Goal: Task Accomplishment & Management: Manage account settings

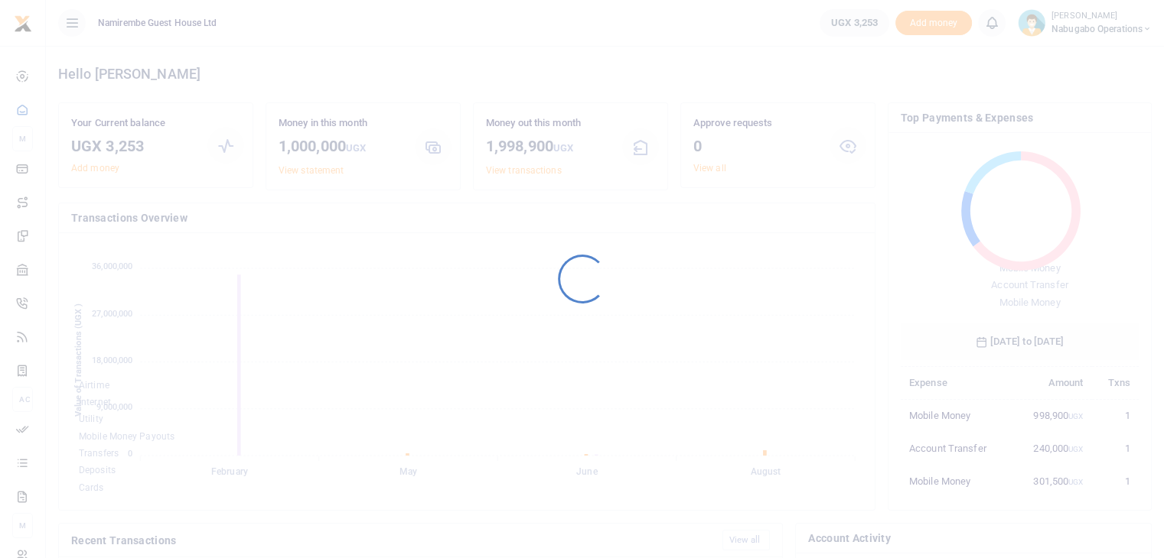
scroll to position [203, 226]
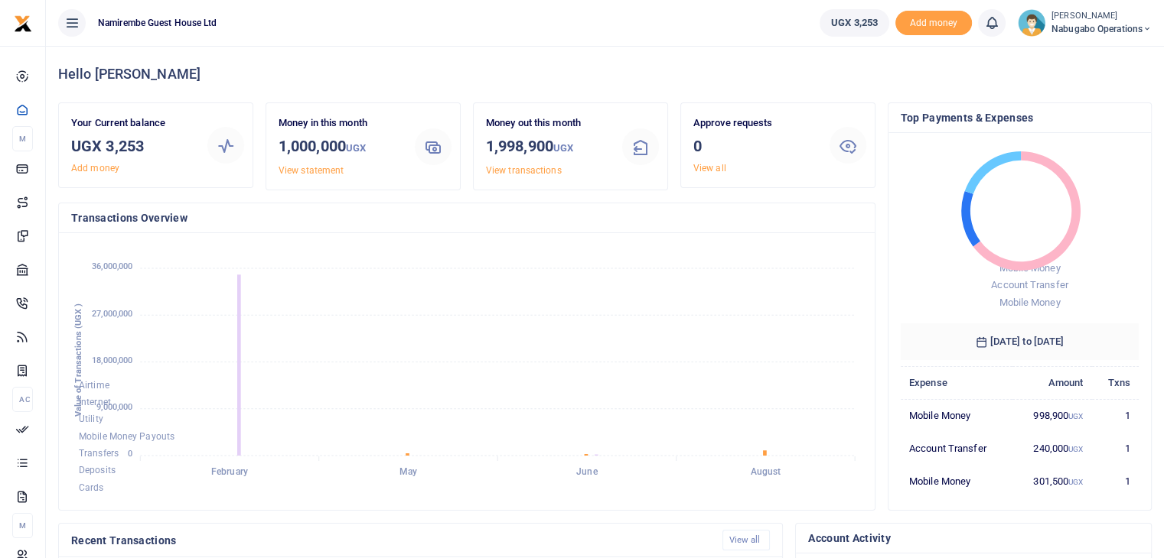
click at [1121, 22] on span "Nabugabo operations" at bounding box center [1101, 29] width 100 height 14
click at [1086, 58] on link "Switch accounts" at bounding box center [1092, 55] width 121 height 21
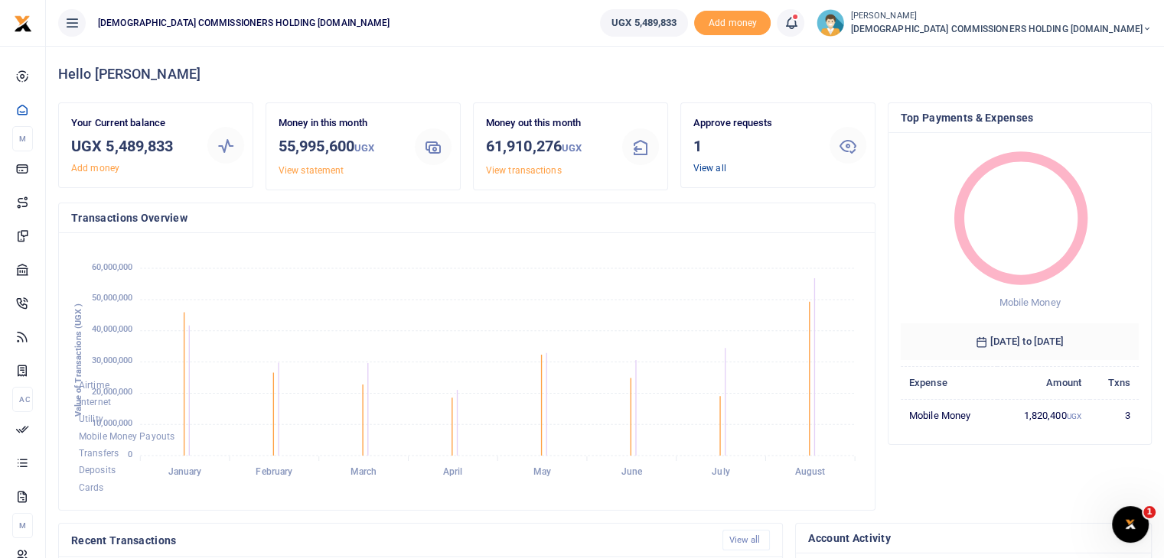
click at [698, 169] on link "View all" at bounding box center [709, 168] width 33 height 11
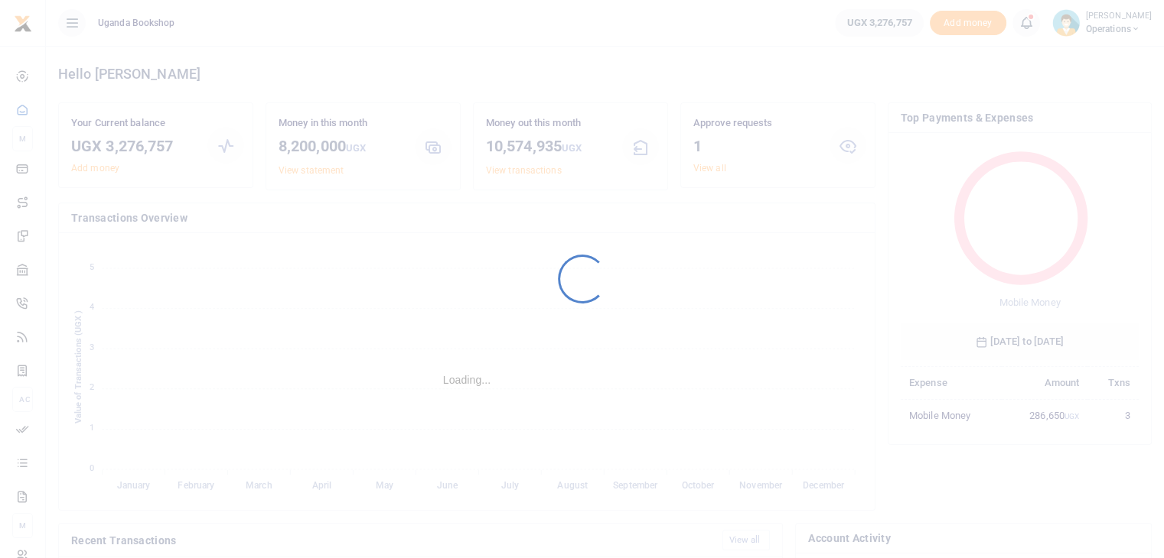
scroll to position [203, 226]
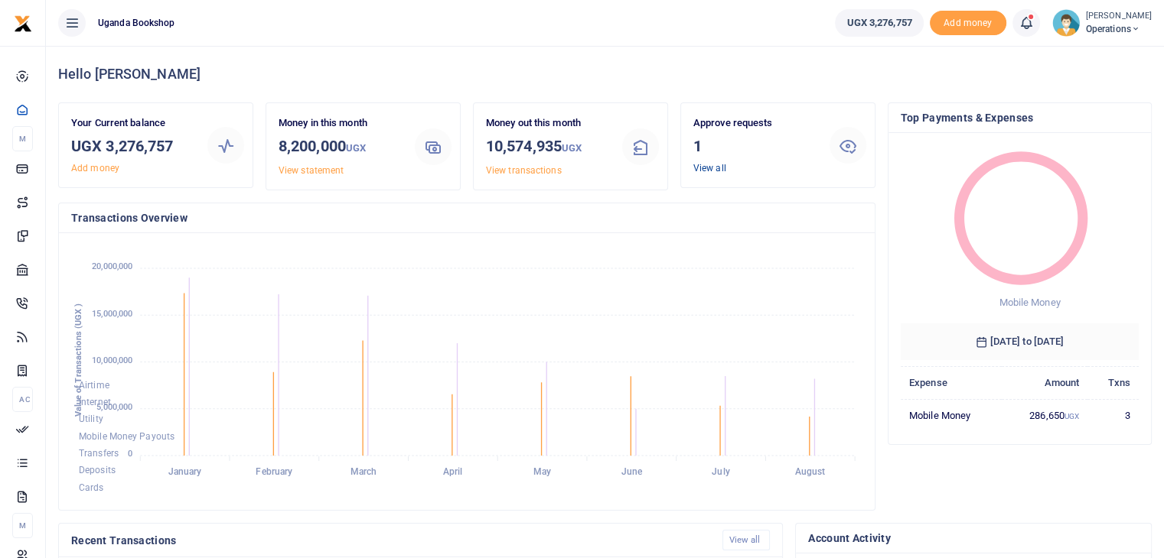
click at [702, 168] on link "View all" at bounding box center [709, 168] width 33 height 11
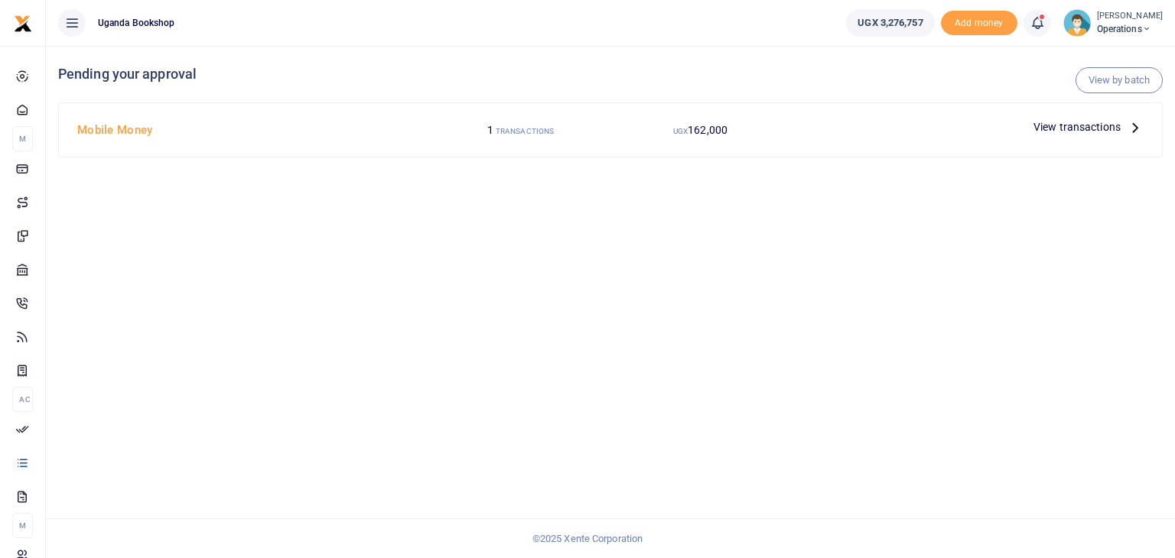
click at [1099, 123] on span "View transactions" at bounding box center [1077, 127] width 87 height 17
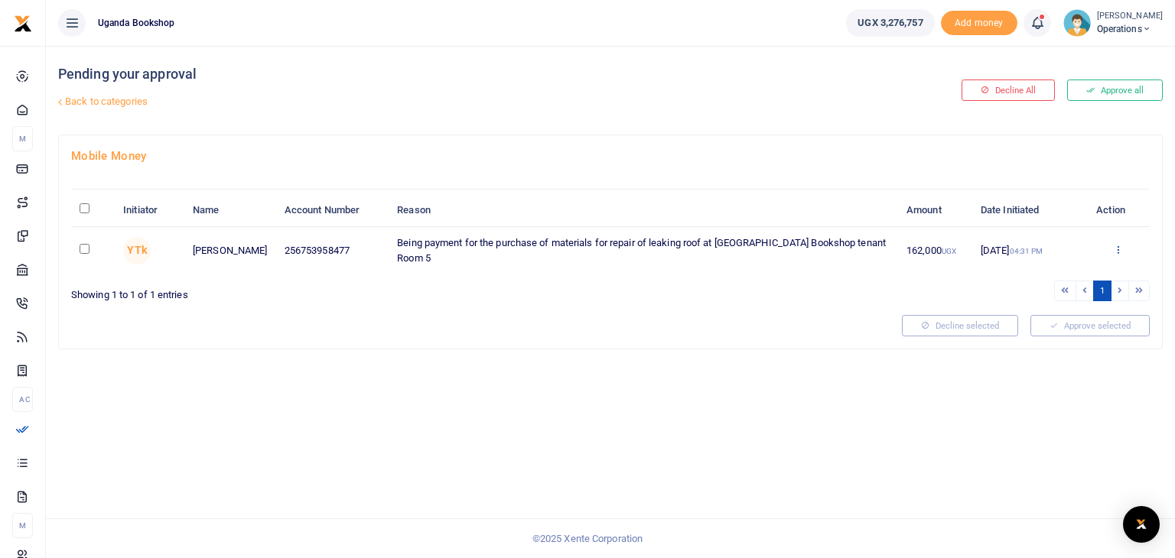
click at [1120, 246] on icon at bounding box center [1118, 249] width 10 height 11
click at [1056, 275] on link "Approve" at bounding box center [1061, 273] width 121 height 21
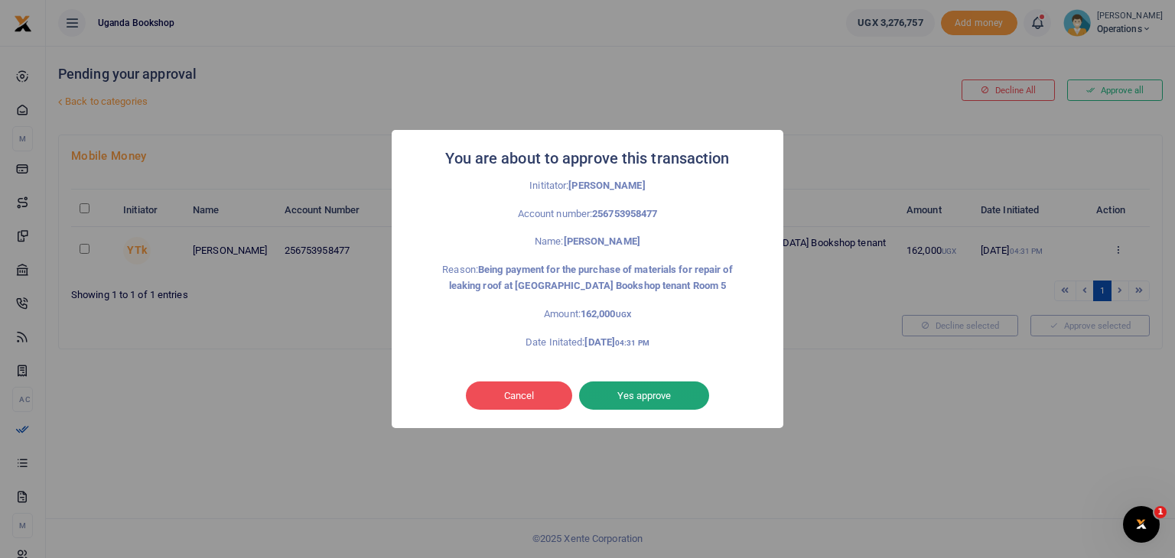
click at [620, 397] on button "Yes approve" at bounding box center [644, 396] width 130 height 29
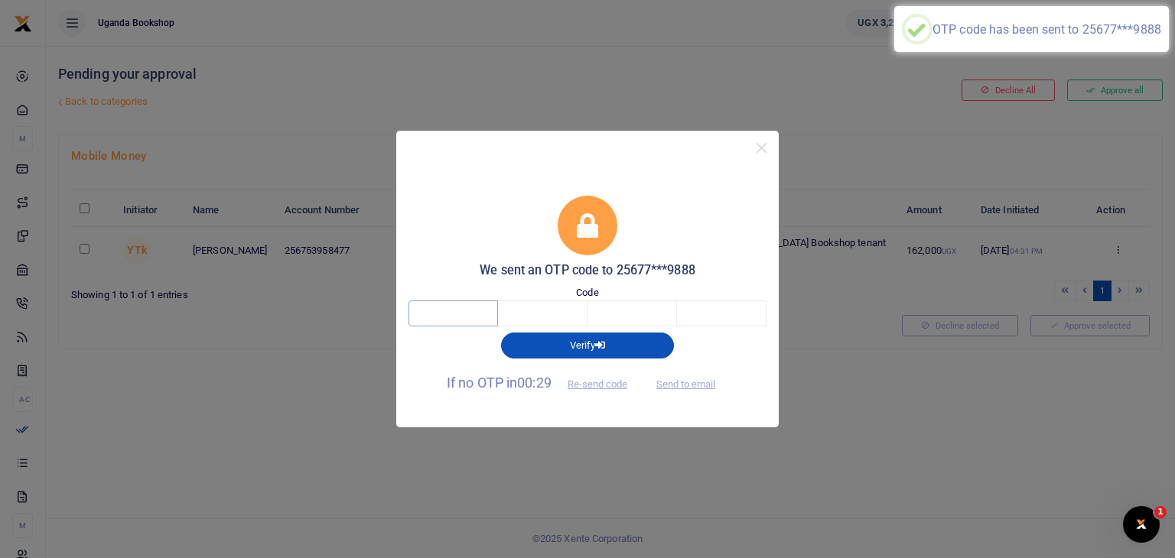
click at [448, 316] on input "text" at bounding box center [454, 314] width 90 height 26
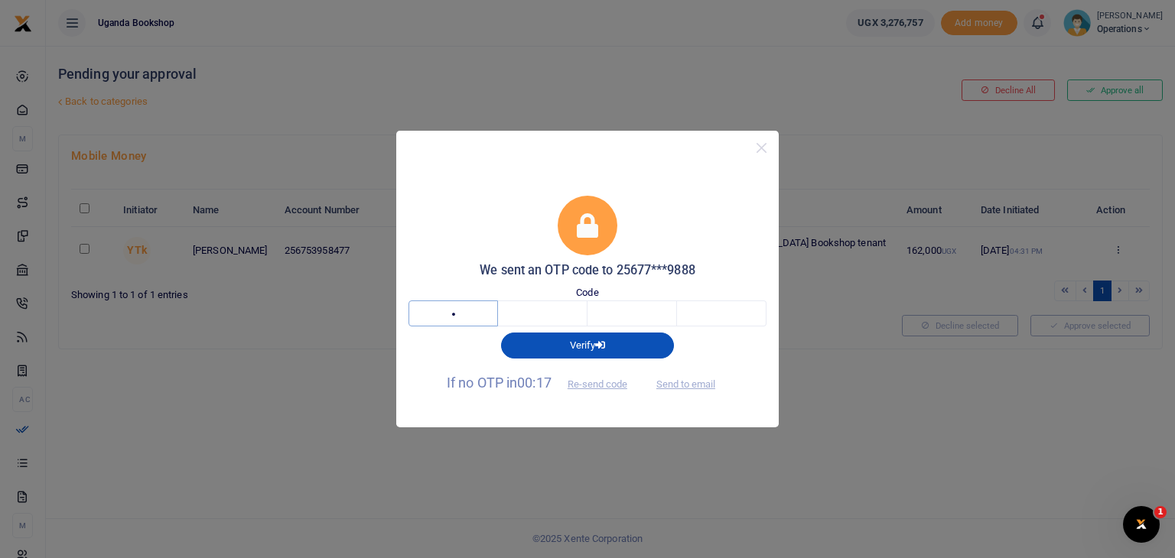
type input "6"
type input "2"
type input "1"
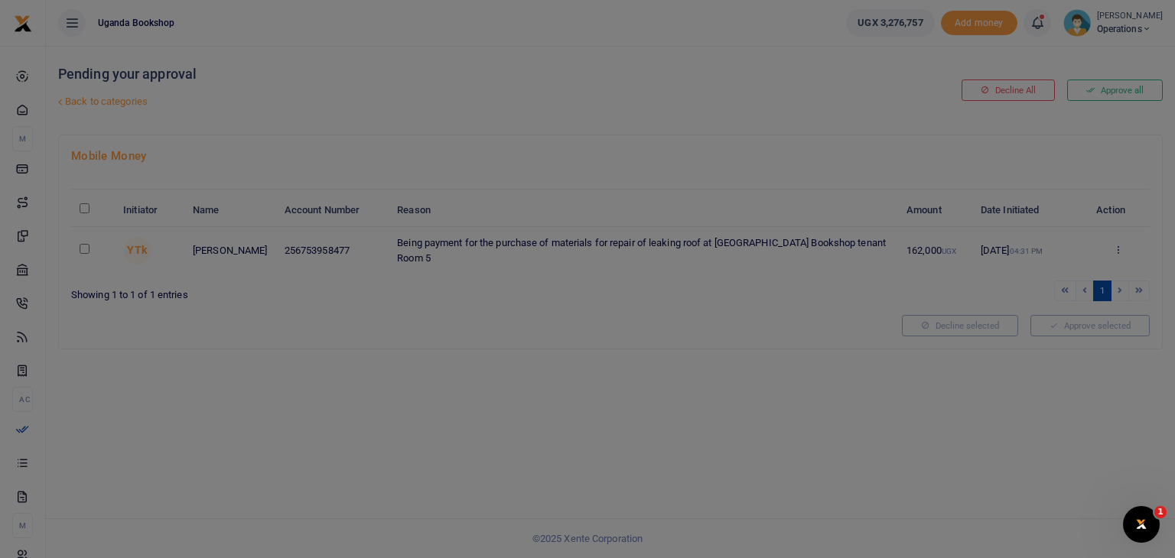
type input "2"
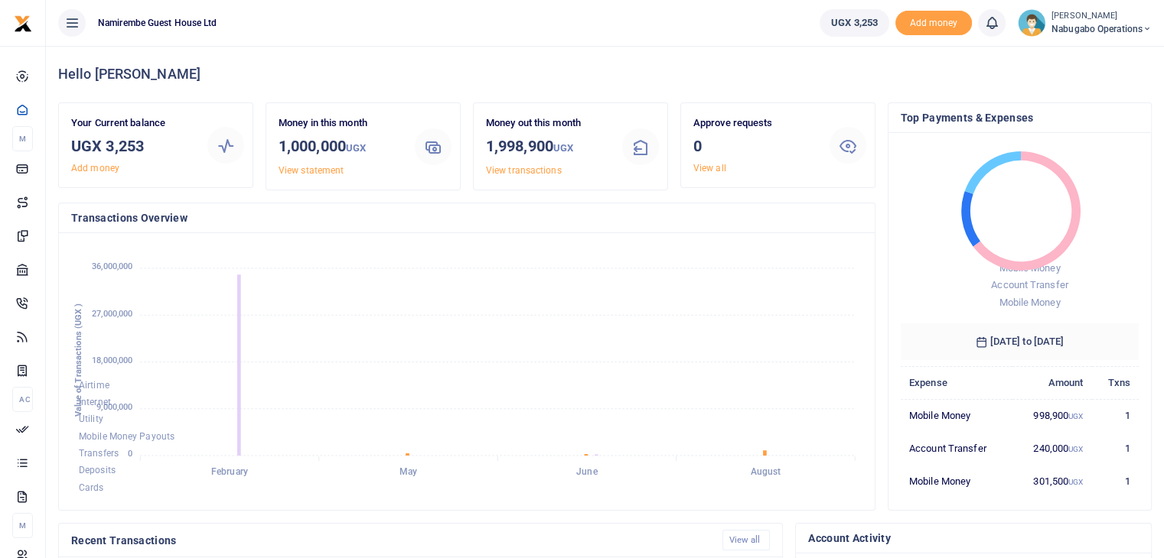
scroll to position [203, 226]
click at [1116, 15] on small "[PERSON_NAME]" at bounding box center [1101, 16] width 100 height 13
click at [1102, 59] on link "Switch accounts" at bounding box center [1092, 55] width 121 height 21
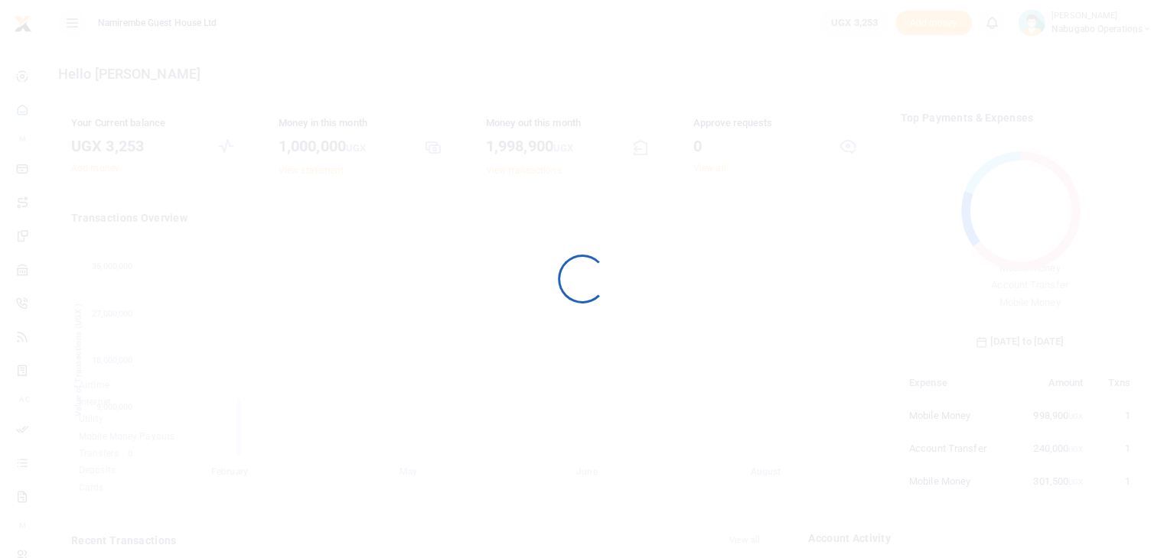
scroll to position [203, 226]
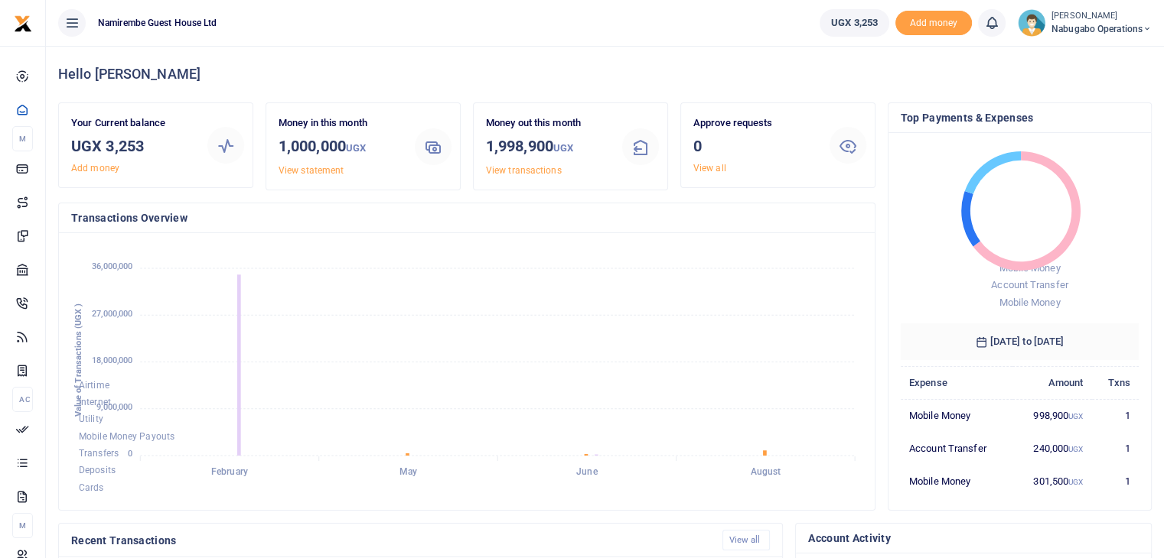
click at [1086, 25] on span "Nabugabo operations" at bounding box center [1101, 29] width 100 height 14
click at [1114, 59] on link "Switch accounts" at bounding box center [1092, 55] width 121 height 21
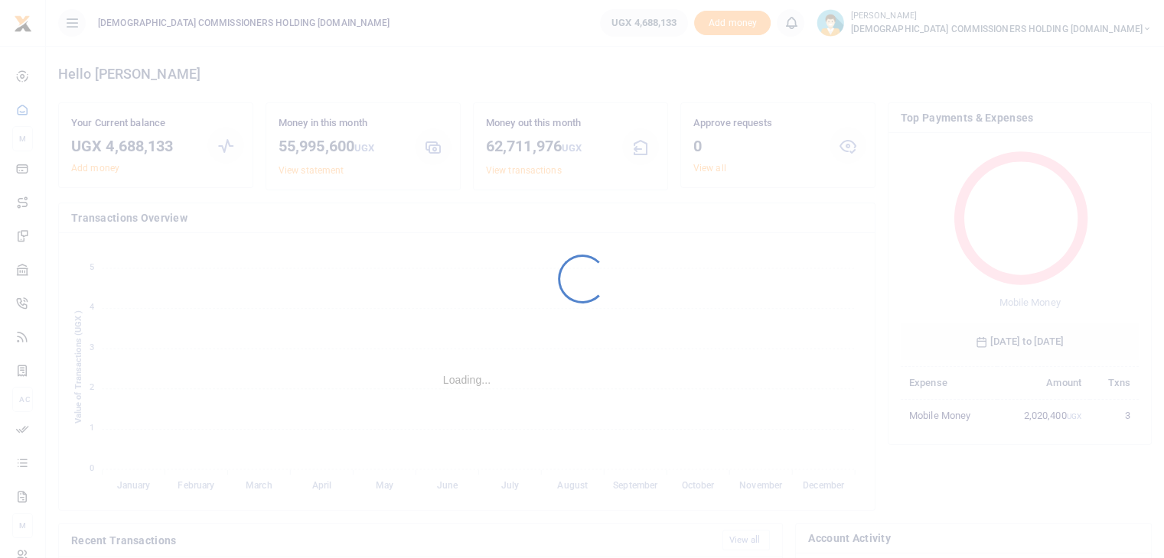
scroll to position [203, 226]
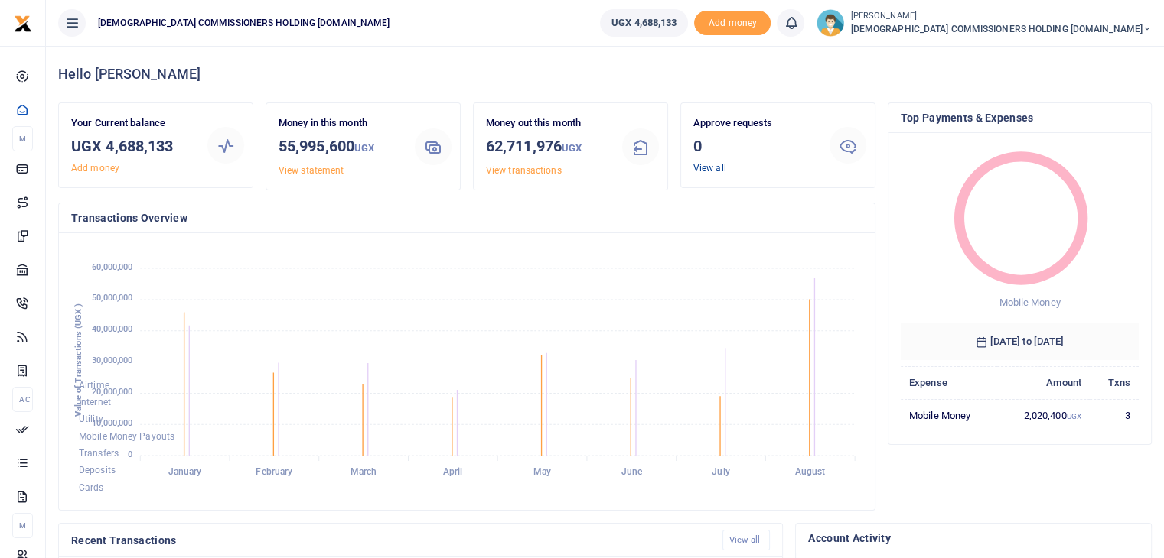
click at [711, 169] on link "View all" at bounding box center [709, 168] width 33 height 11
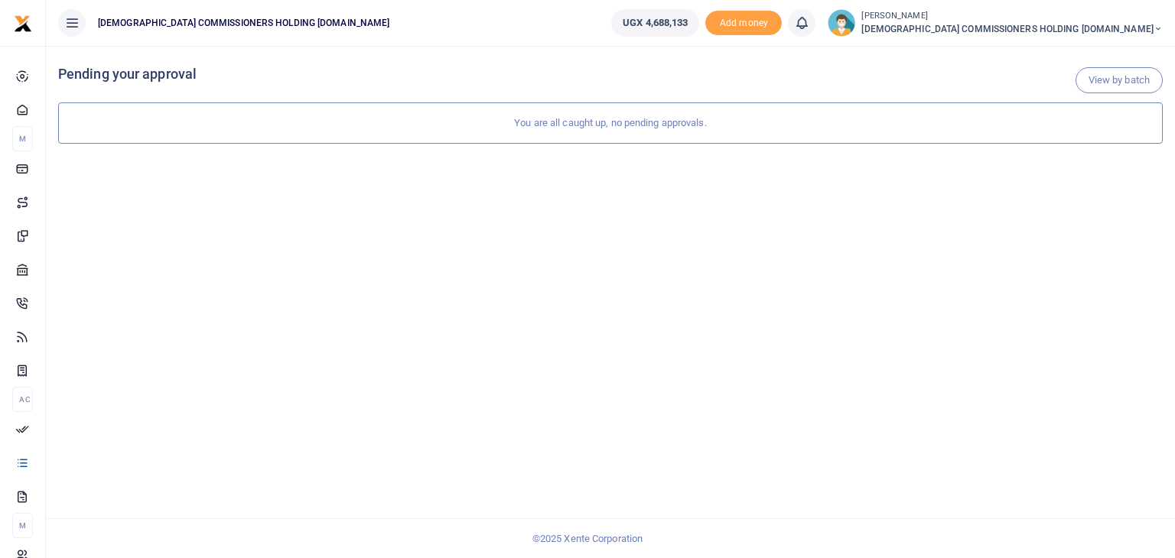
click at [1151, 22] on span "[DEMOGRAPHIC_DATA] COMMISSIONERS HOLDING [DOMAIN_NAME]" at bounding box center [1011, 29] width 301 height 14
click at [1061, 57] on link "Switch accounts" at bounding box center [1000, 55] width 121 height 21
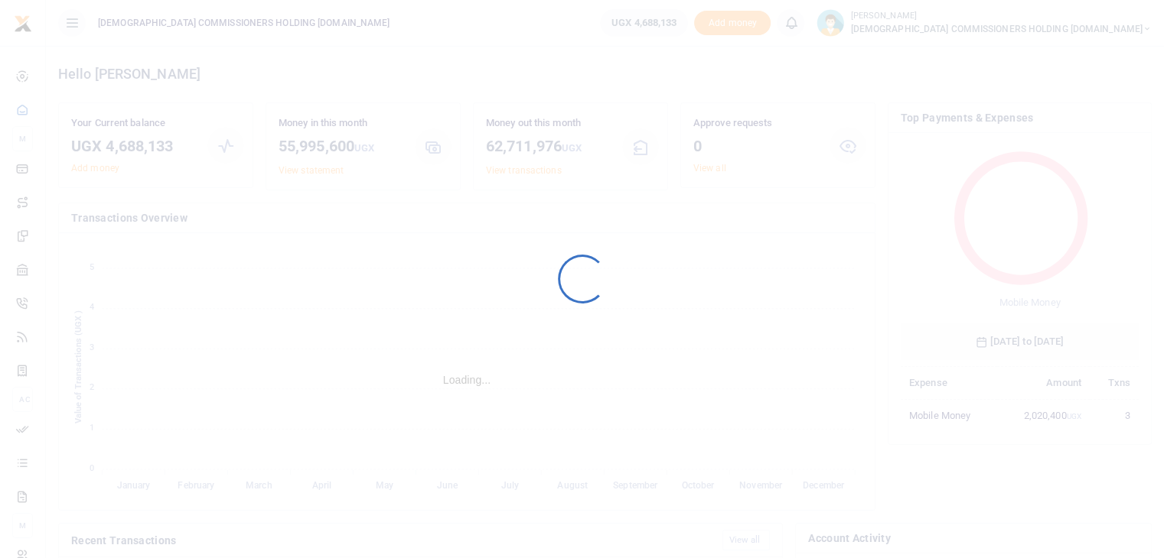
scroll to position [12, 12]
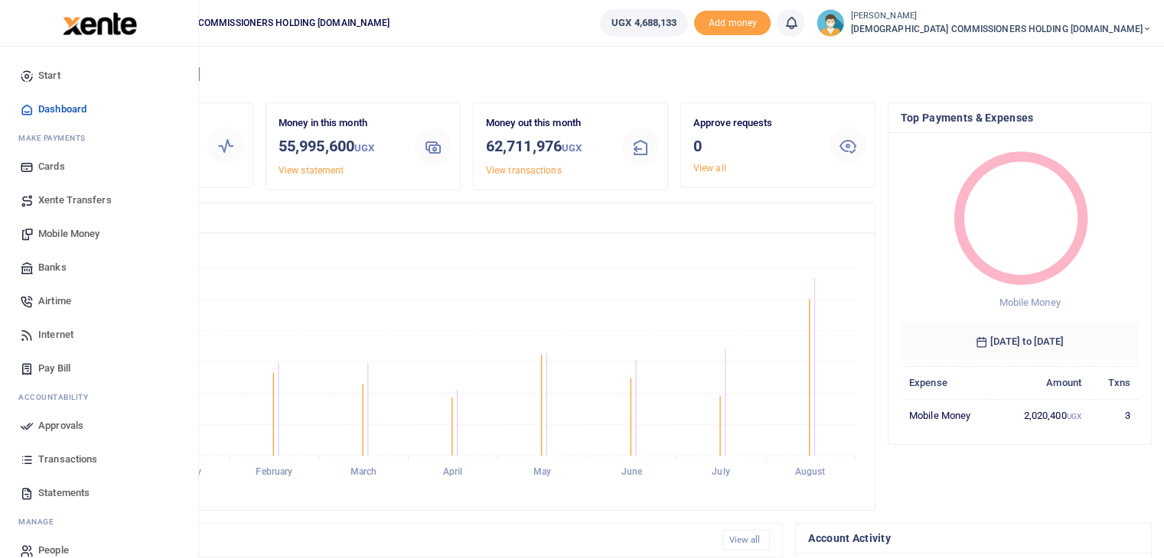
click at [50, 463] on span "Transactions" at bounding box center [67, 459] width 59 height 15
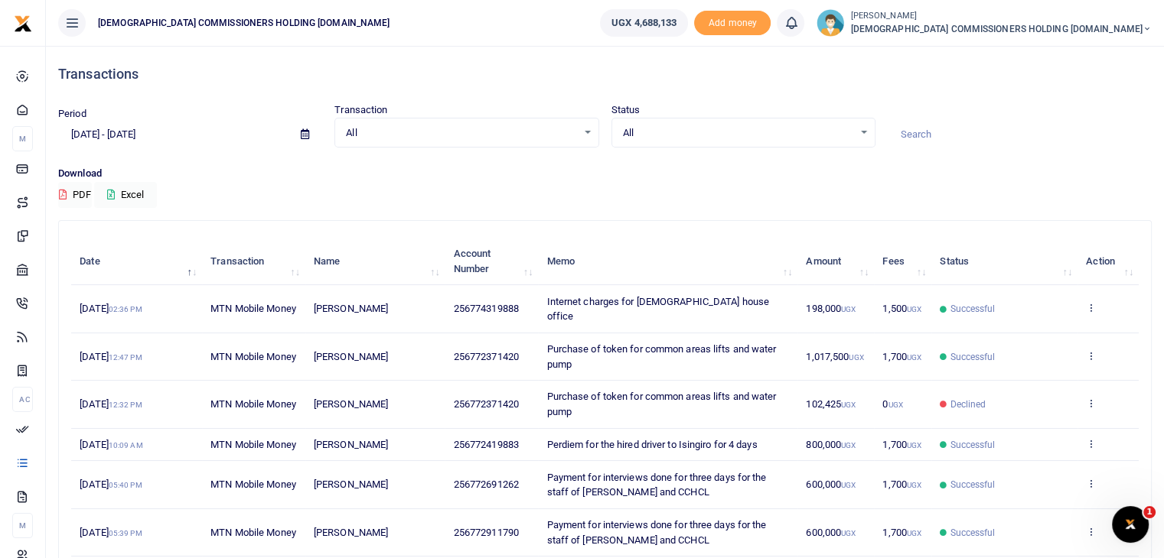
click at [1072, 28] on span "[DEMOGRAPHIC_DATA] COMMISSIONERS HOLDING [DOMAIN_NAME]" at bounding box center [1000, 29] width 301 height 14
click at [1050, 57] on link "Switch accounts" at bounding box center [989, 55] width 121 height 21
